Goal: Task Accomplishment & Management: Use online tool/utility

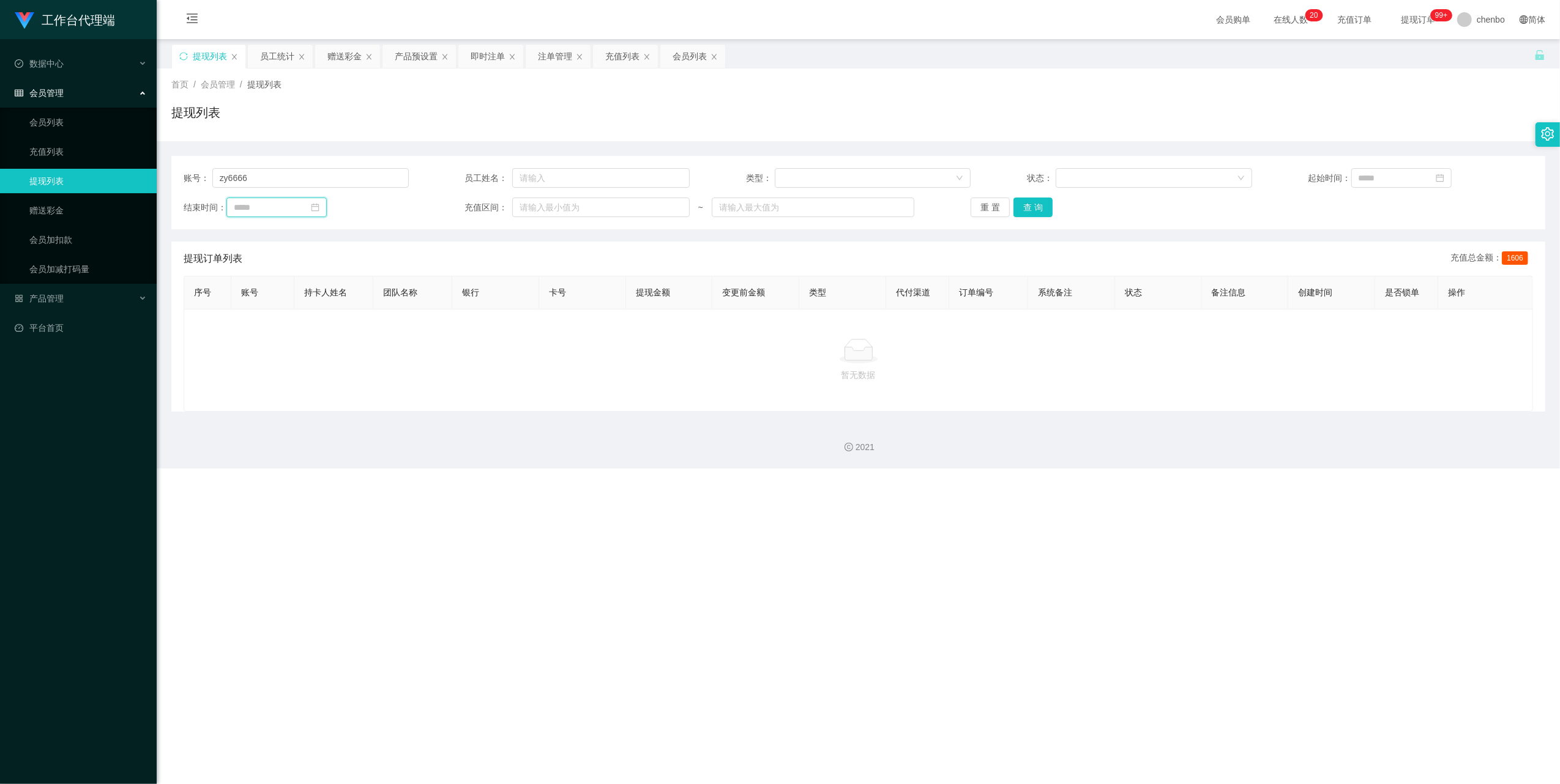
click at [304, 198] on input at bounding box center [276, 208] width 100 height 20
click at [307, 184] on input "zy6666" at bounding box center [310, 178] width 197 height 20
drag, startPoint x: 45, startPoint y: 206, endPoint x: 55, endPoint y: 206, distance: 10.0
click at [45, 206] on link "赠送彩金" at bounding box center [88, 210] width 118 height 24
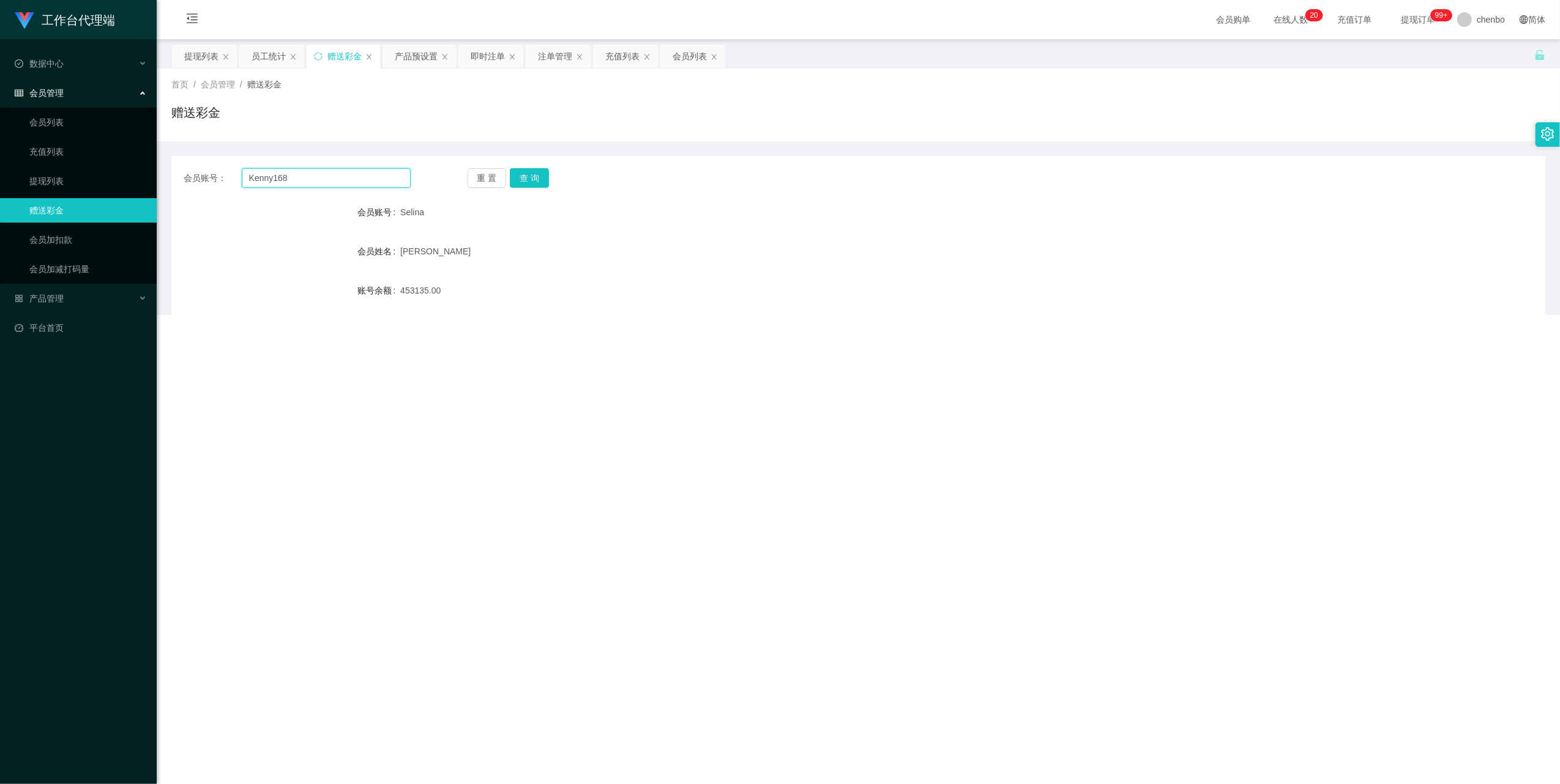
click at [304, 175] on input "Kenny168" at bounding box center [326, 178] width 169 height 20
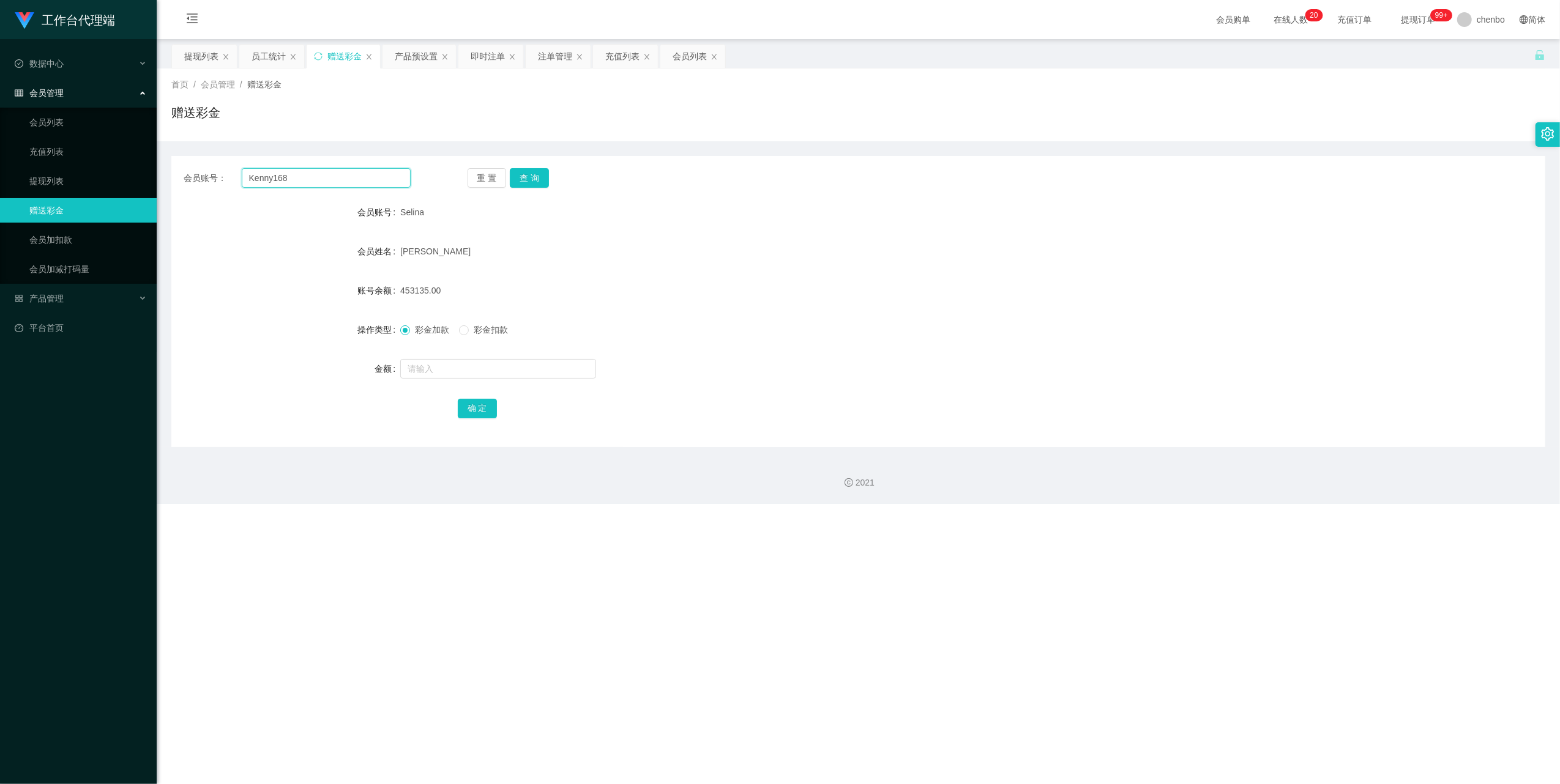
click at [304, 175] on input "Kenny168" at bounding box center [326, 178] width 169 height 20
click at [539, 181] on button "查 询" at bounding box center [529, 178] width 39 height 20
click at [539, 181] on div "重 置 查 询" at bounding box center [581, 178] width 227 height 20
click at [1171, 285] on div "26000.00" at bounding box center [801, 290] width 802 height 24
